Goal: Transaction & Acquisition: Obtain resource

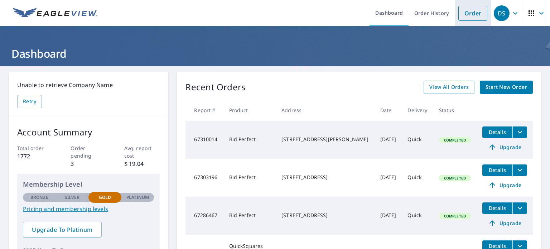
click at [465, 9] on link "Order" at bounding box center [473, 13] width 29 height 15
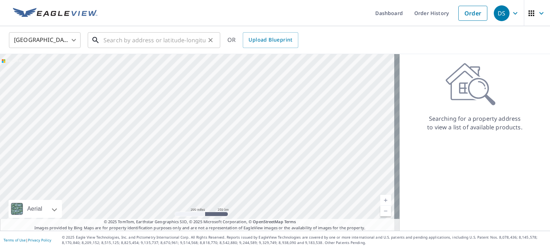
click at [114, 40] on input "text" at bounding box center [155, 40] width 102 height 20
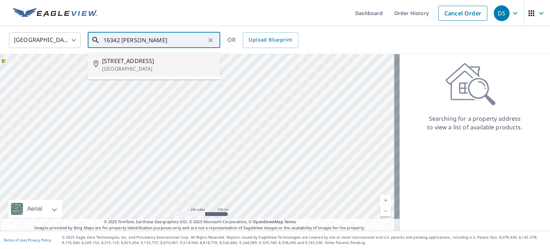
click at [131, 68] on p "[GEOGRAPHIC_DATA]" at bounding box center [158, 68] width 113 height 7
type input "[STREET_ADDRESS][PERSON_NAME]"
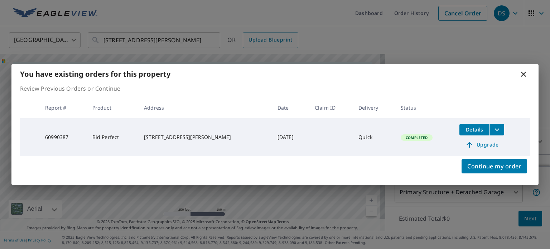
click at [467, 131] on span "Details" at bounding box center [475, 129] width 22 height 7
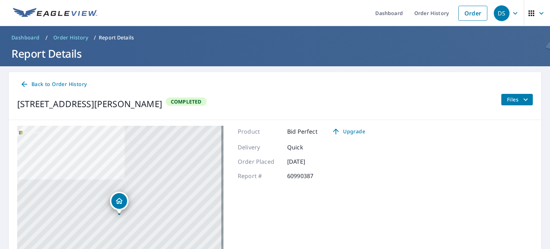
click at [522, 97] on icon "filesDropdownBtn-60990387" at bounding box center [526, 99] width 9 height 9
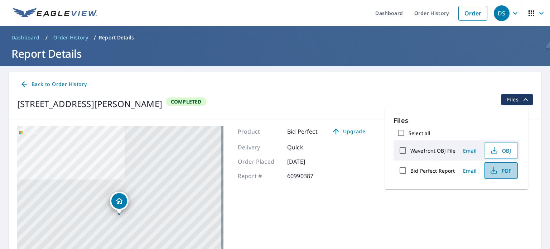
click at [505, 170] on span "PDF" at bounding box center [500, 170] width 23 height 9
